Goal: Find specific page/section: Find specific page/section

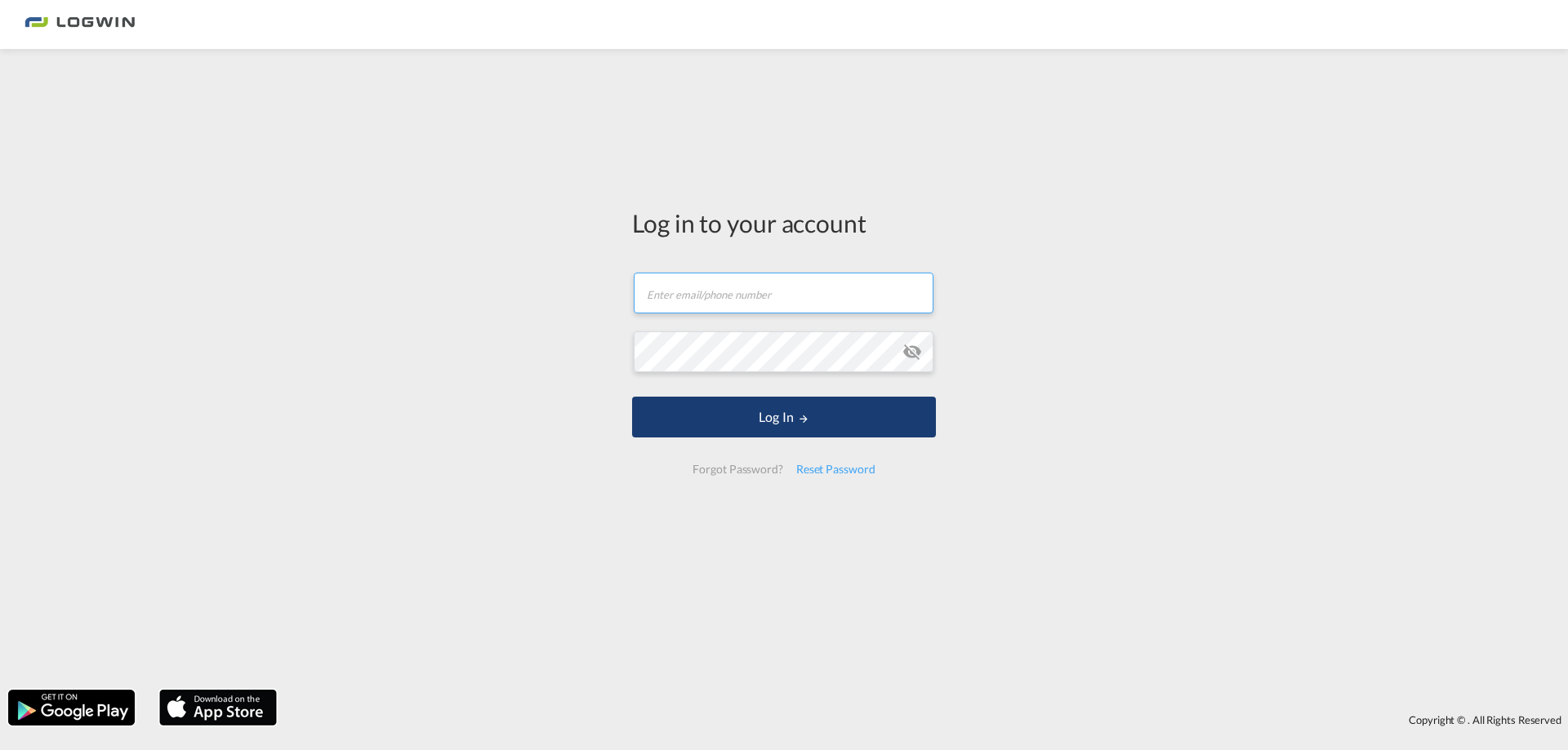
type input "[PERSON_NAME][EMAIL_ADDRESS][DOMAIN_NAME]"
click at [798, 422] on md-icon "LOGIN" at bounding box center [804, 419] width 11 height 11
